Goal: Use online tool/utility: Utilize a website feature to perform a specific function

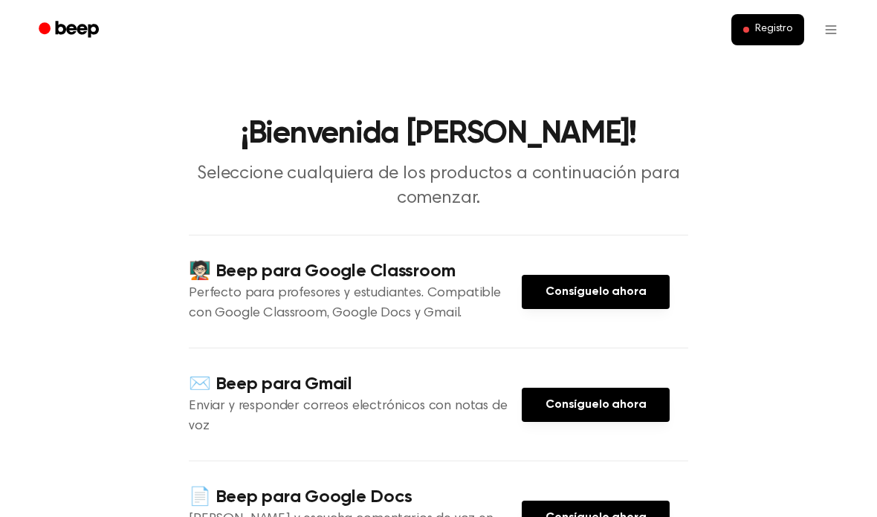
click at [618, 286] on font "Consíguelo ahora" at bounding box center [595, 292] width 100 height 12
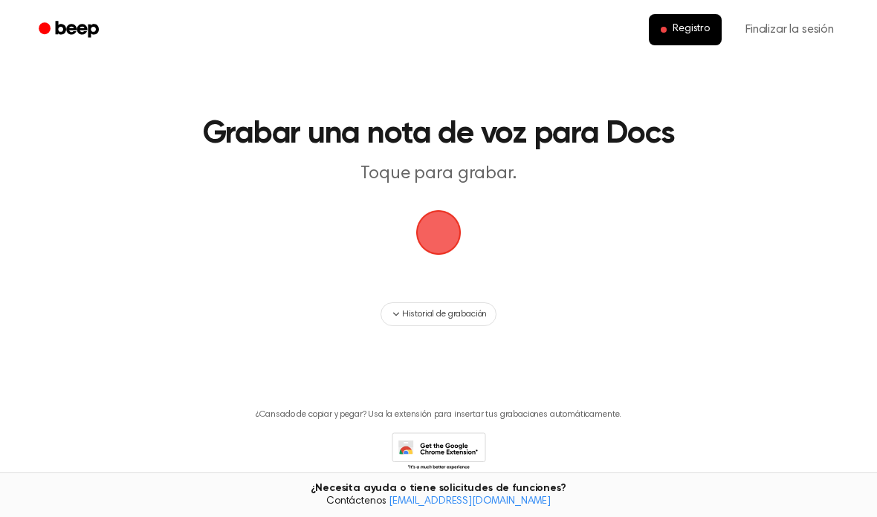
click at [461, 227] on span "button" at bounding box center [438, 232] width 45 height 45
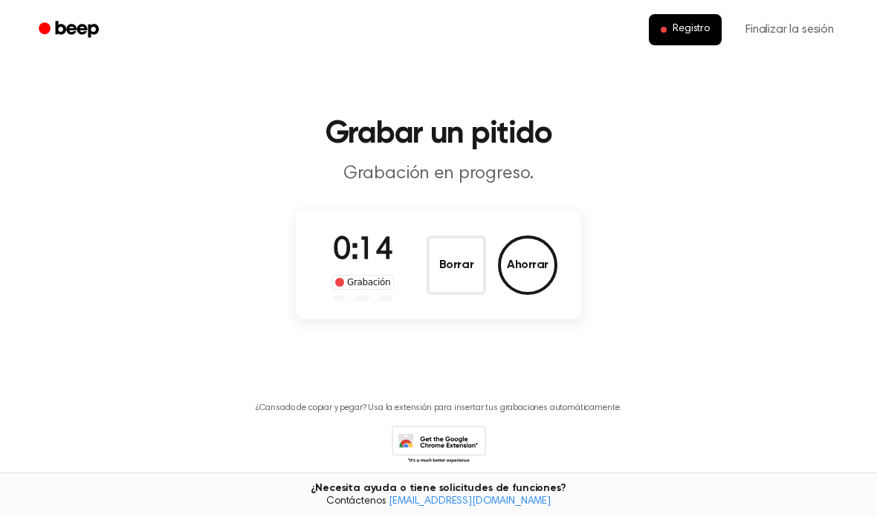
click at [872, 239] on main "Grabar un pitido Grabación en progreso. 0:14 Grabación Borrar Ahorrar ¿Cansado …" at bounding box center [438, 254] width 877 height 508
click at [513, 271] on button "Ahorrar" at bounding box center [527, 265] width 59 height 59
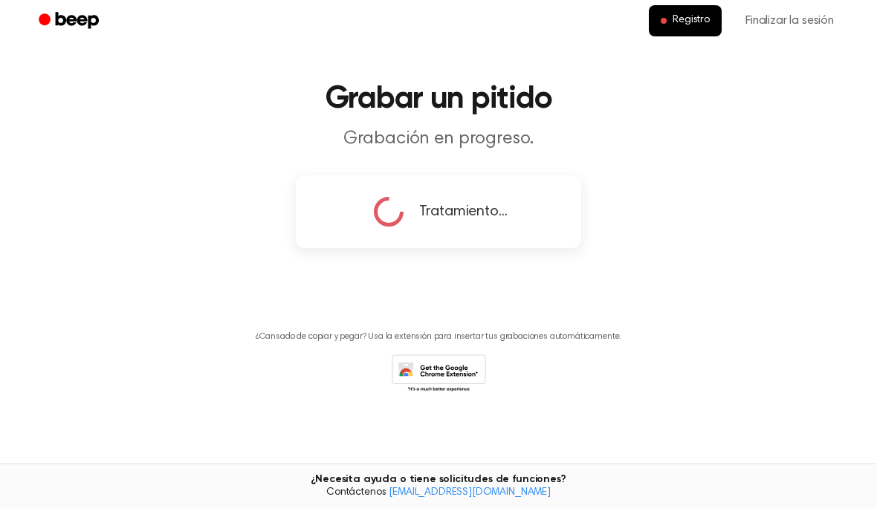
scroll to position [64, 0]
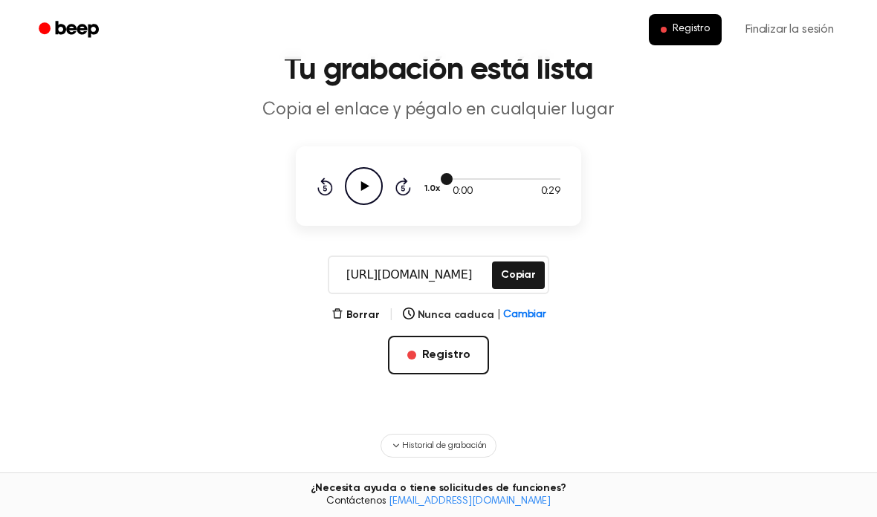
click at [546, 184] on div at bounding box center [507, 178] width 108 height 12
click at [525, 320] on font "Cambiar" at bounding box center [524, 315] width 42 height 10
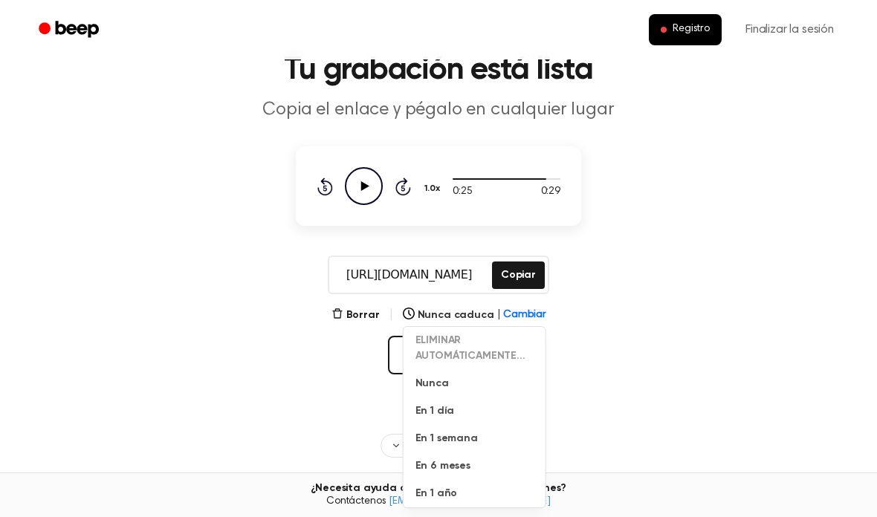
click at [574, 421] on div "Borrar | Nunca caduca | Cambiar ELIMINAR AUTOMÁTICAMENTE... Nunca En 1 día En 1…" at bounding box center [438, 364] width 285 height 116
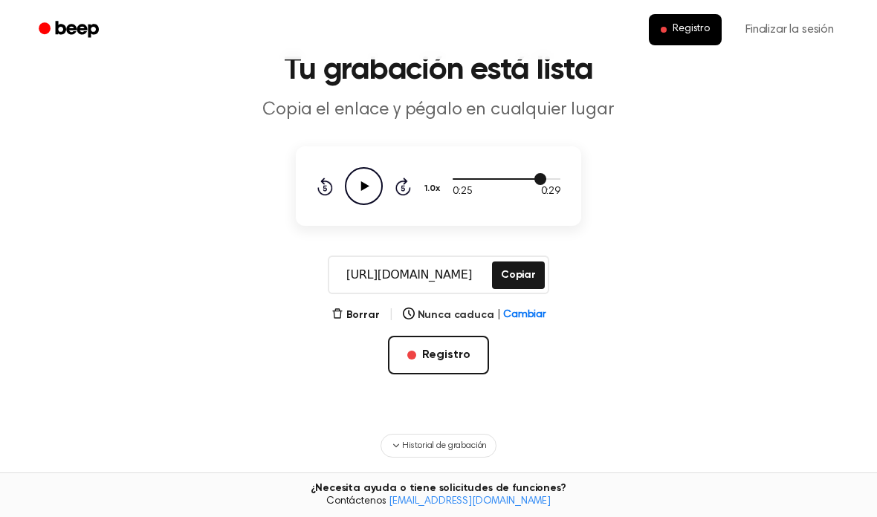
click at [529, 189] on div "0:25 0:29" at bounding box center [507, 192] width 108 height 16
click at [533, 182] on div at bounding box center [507, 178] width 108 height 12
click at [615, 392] on main "Tu grabación está lista Copia el enlace y pégalo en cualquier lugar 0:21 0:29 1…" at bounding box center [438, 291] width 877 height 710
click at [534, 279] on font "Copiar" at bounding box center [518, 275] width 35 height 10
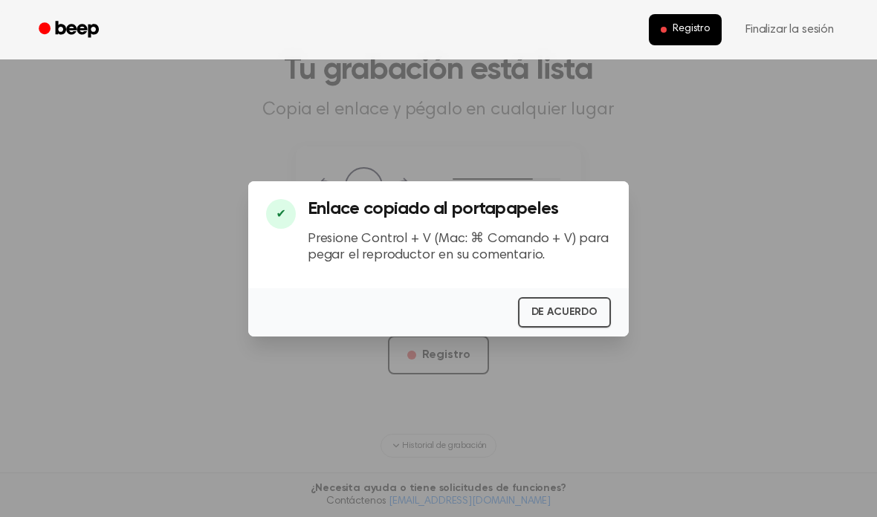
click at [583, 317] on font "DE ACUERDO" at bounding box center [564, 312] width 66 height 10
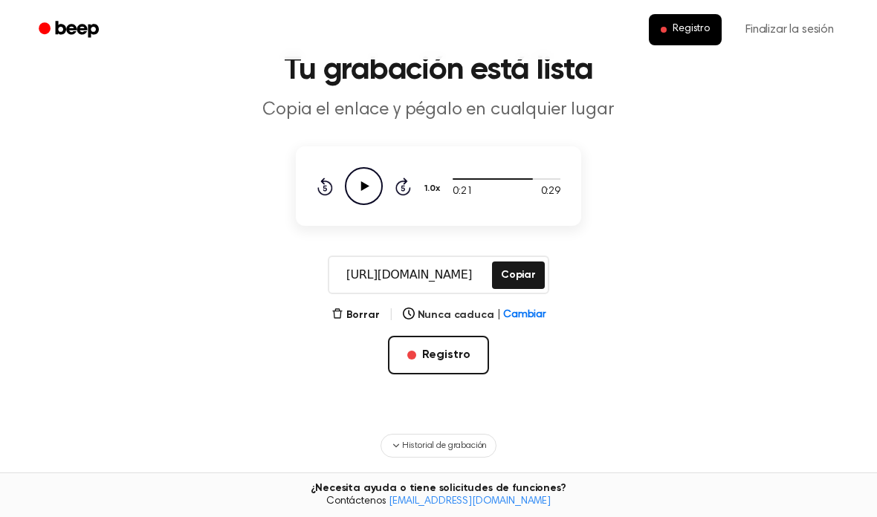
click at [361, 323] on button "Borrar" at bounding box center [355, 316] width 48 height 16
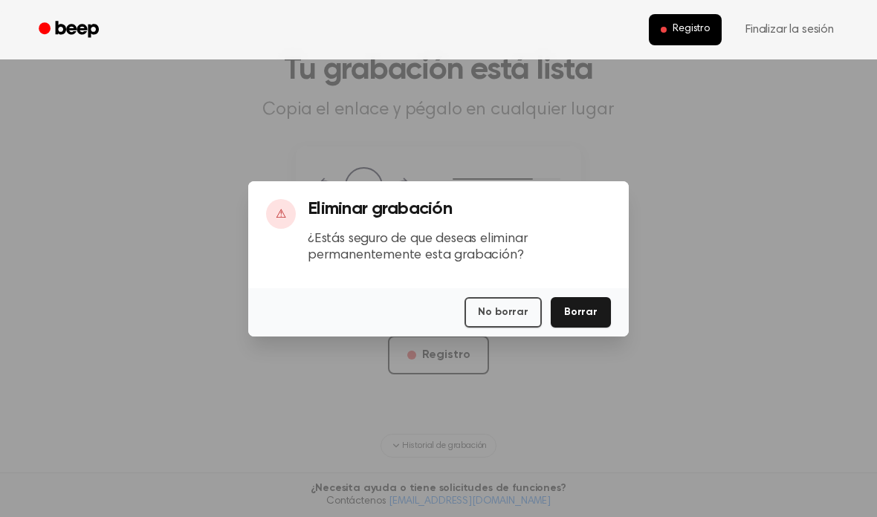
click at [580, 328] on button "Borrar" at bounding box center [581, 312] width 60 height 30
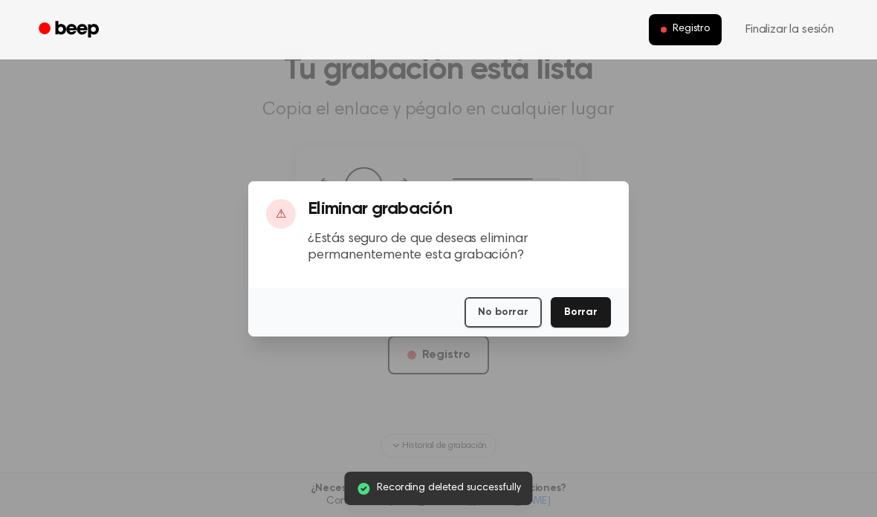
click at [585, 337] on div "No borrar Borrar" at bounding box center [438, 312] width 380 height 48
click at [593, 317] on font "Borrar" at bounding box center [580, 312] width 33 height 10
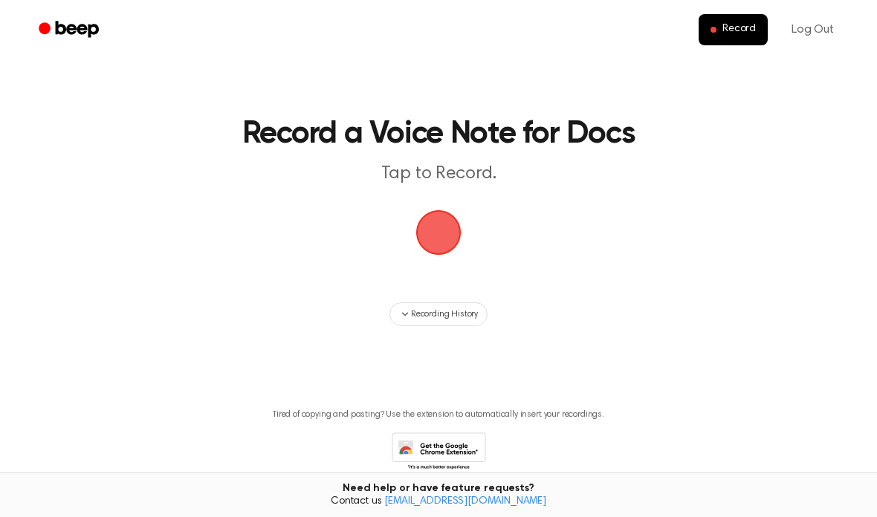
scroll to position [64, 0]
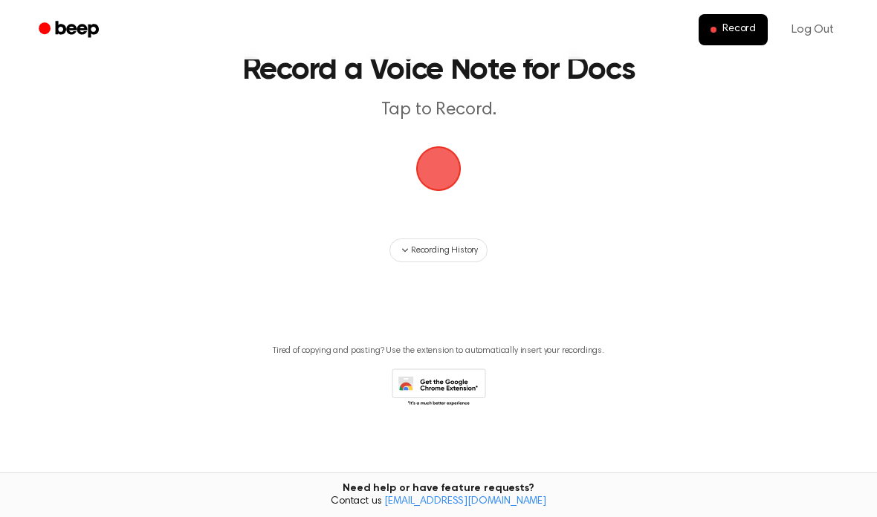
click at [432, 239] on button "Recording History" at bounding box center [438, 251] width 98 height 24
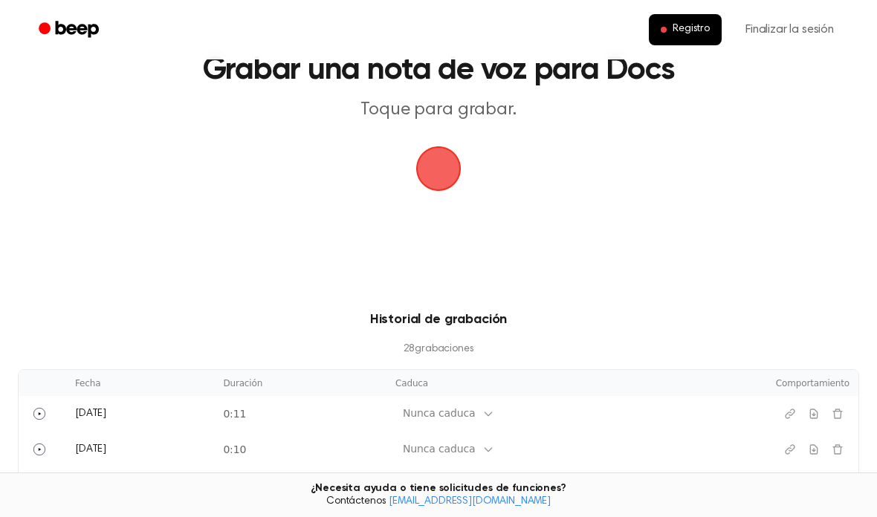
click at [452, 173] on span "button" at bounding box center [438, 168] width 62 height 62
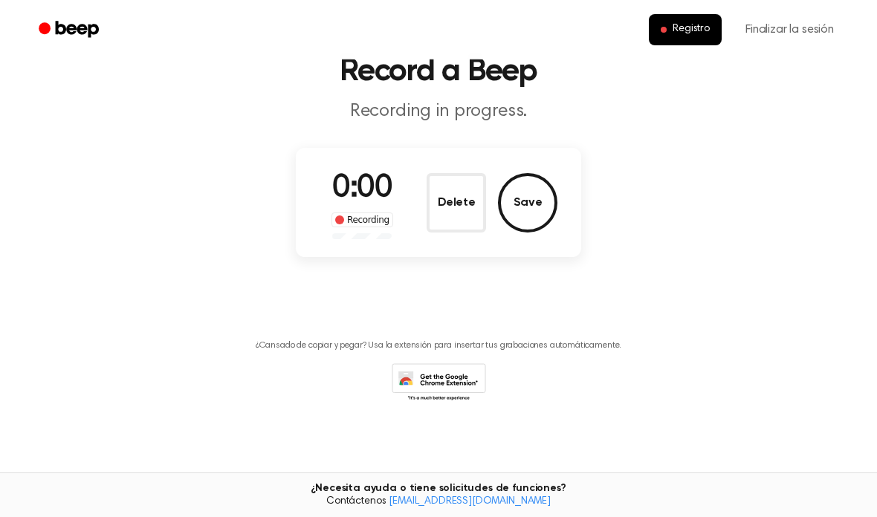
scroll to position [62, 0]
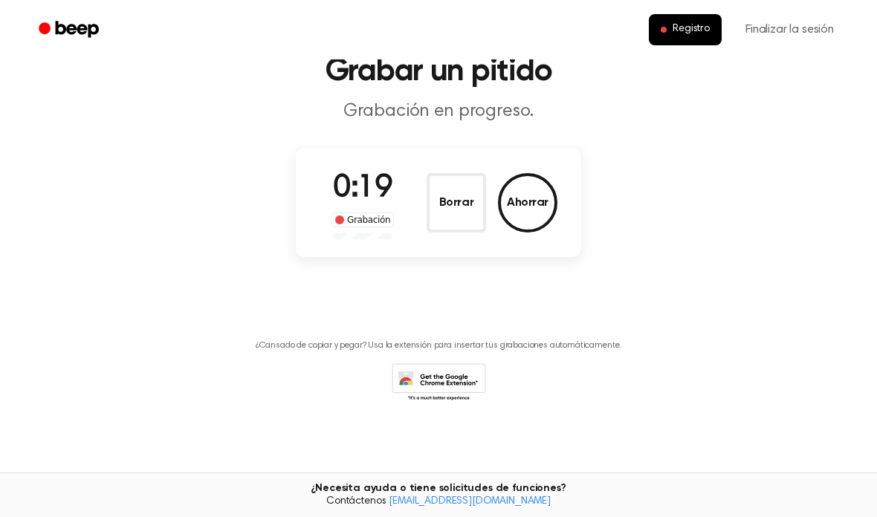
click at [521, 199] on font "Ahorrar" at bounding box center [528, 203] width 42 height 12
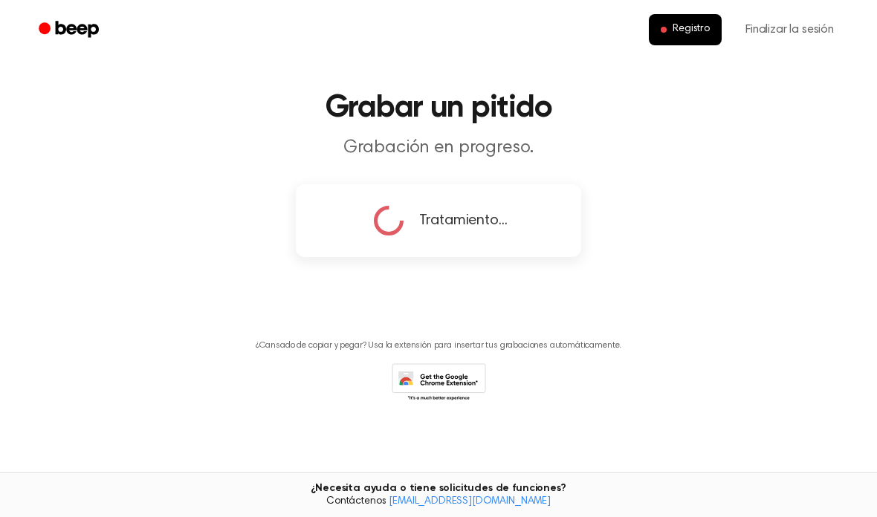
scroll to position [59, 0]
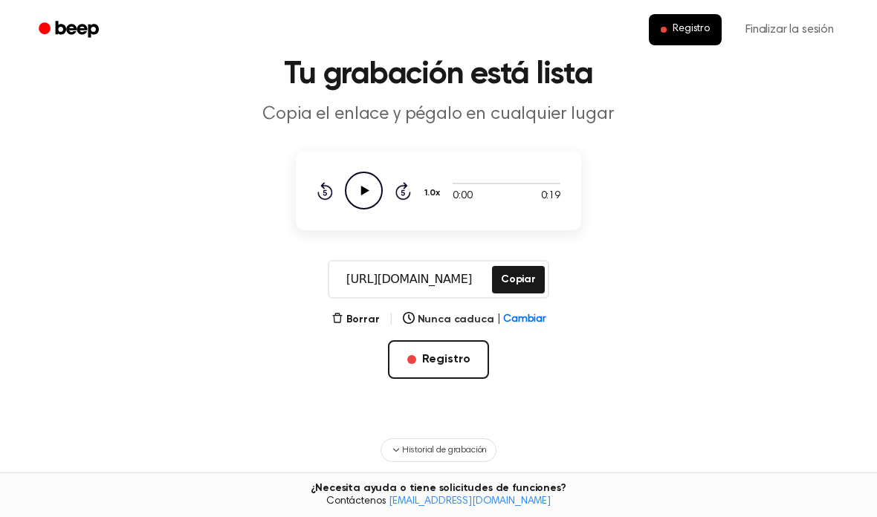
click at [527, 277] on font "Copiar" at bounding box center [518, 279] width 35 height 10
click at [367, 314] on font "Borrar" at bounding box center [362, 319] width 33 height 10
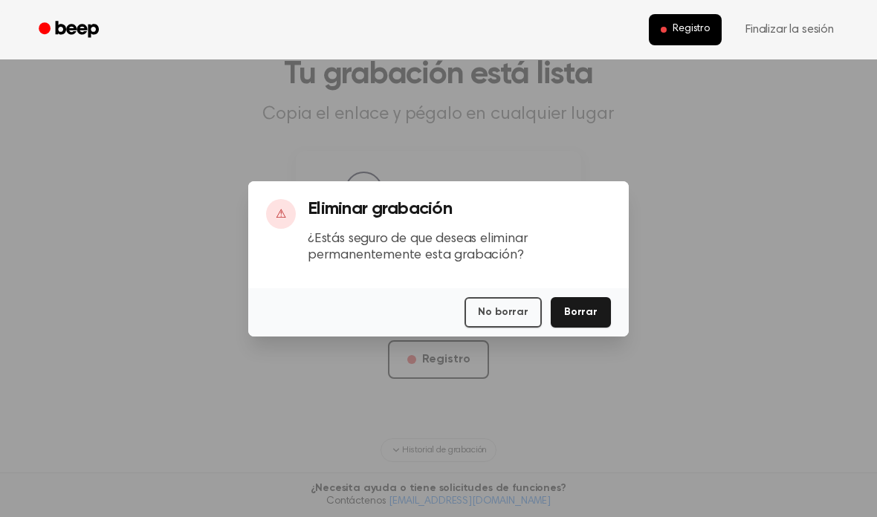
click at [603, 328] on button "Borrar" at bounding box center [581, 312] width 60 height 30
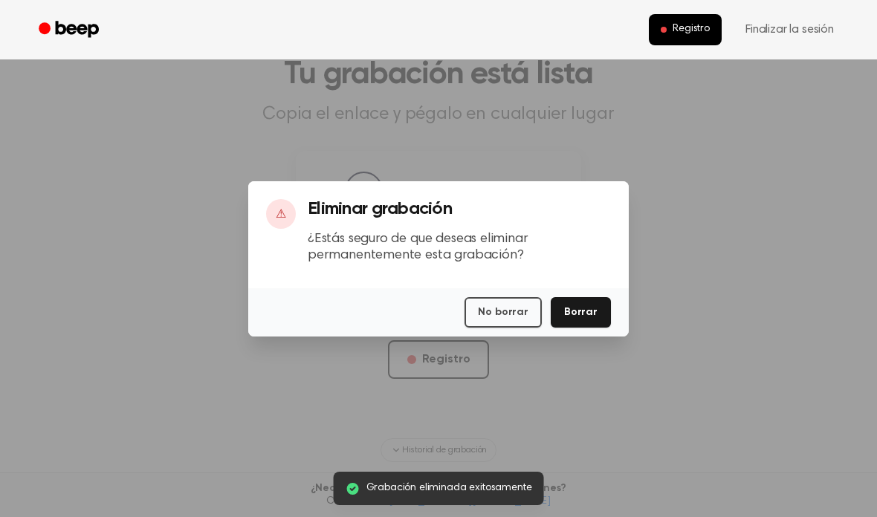
click at [615, 323] on div "No borrar Borrar" at bounding box center [438, 312] width 380 height 48
